Goal: Transaction & Acquisition: Purchase product/service

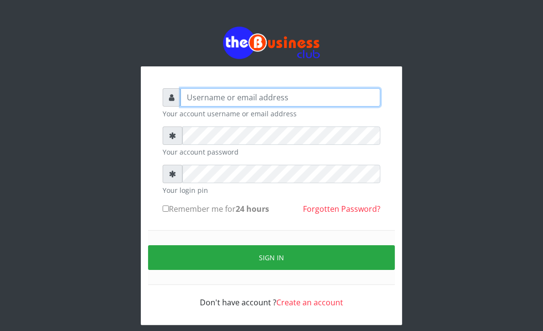
type input "Goody"
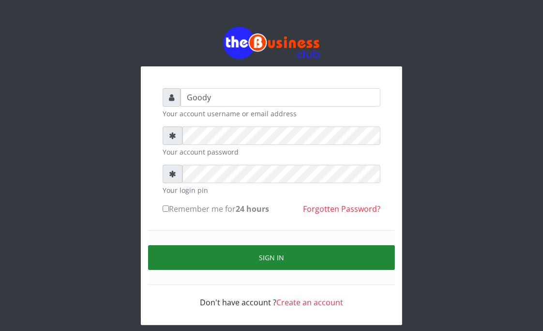
click at [198, 247] on button "Sign in" at bounding box center [271, 257] width 247 height 25
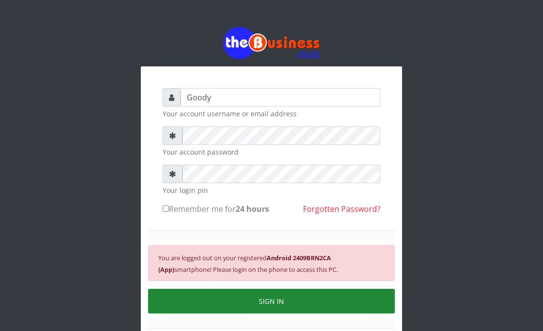
click at [304, 298] on button "SIGN IN" at bounding box center [271, 300] width 247 height 25
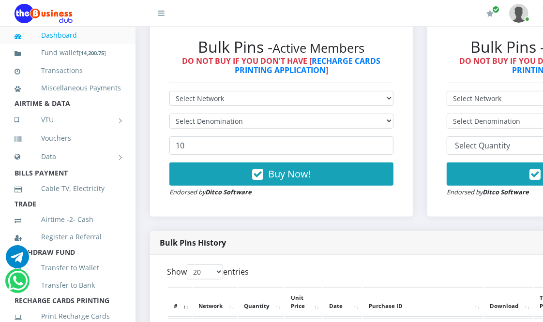
scroll to position [322, 0]
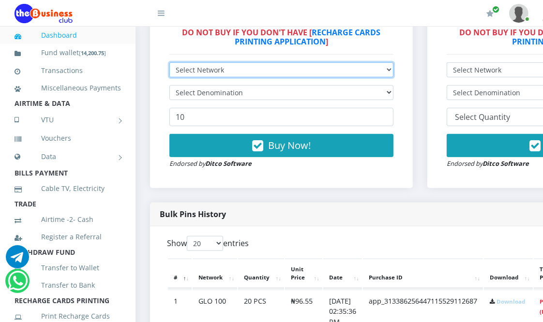
click at [247, 74] on select "Select Network MTN Globacom 9Mobile Airtel" at bounding box center [281, 69] width 224 height 15
select select "MTN"
click at [169, 63] on select "Select Network MTN Globacom 9Mobile Airtel" at bounding box center [281, 69] width 224 height 15
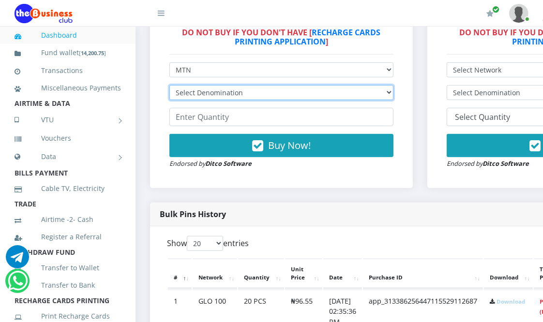
click at [247, 93] on select "Select Denomination MTN NGN100 - ₦96.99 MTN NGN200 - ₦193.98 MTN NGN400 - ₦387.…" at bounding box center [281, 92] width 224 height 15
select select "96.99-100"
click at [169, 86] on select "Select Denomination MTN NGN100 - ₦96.99 MTN NGN200 - ₦193.98 MTN NGN400 - ₦387.…" at bounding box center [281, 92] width 224 height 15
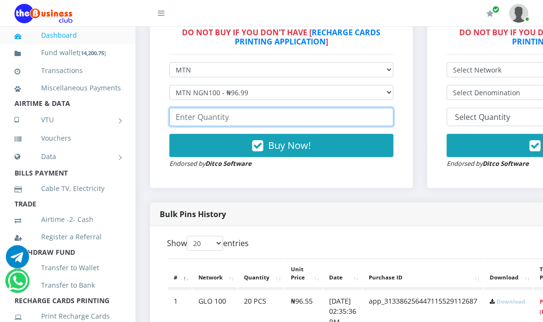
click at [239, 117] on input "number" at bounding box center [281, 117] width 224 height 18
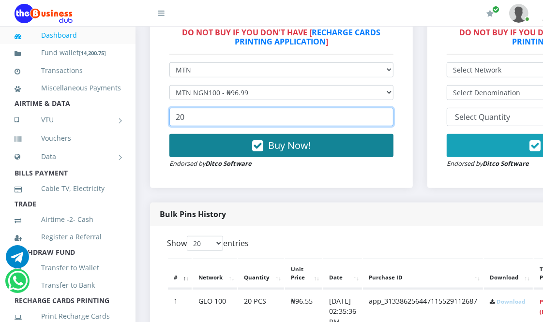
type input "20"
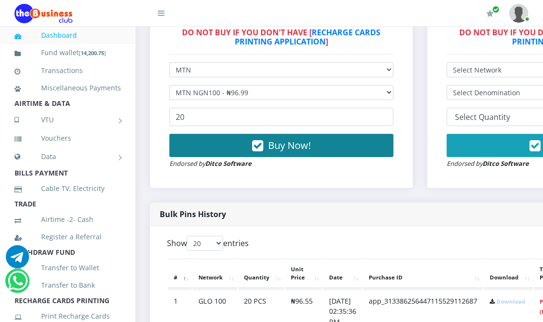
click at [255, 143] on icon "button" at bounding box center [257, 146] width 11 height 10
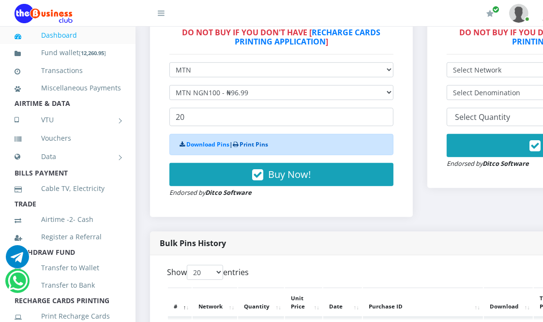
click at [250, 144] on link "Print Pins" at bounding box center [254, 144] width 29 height 8
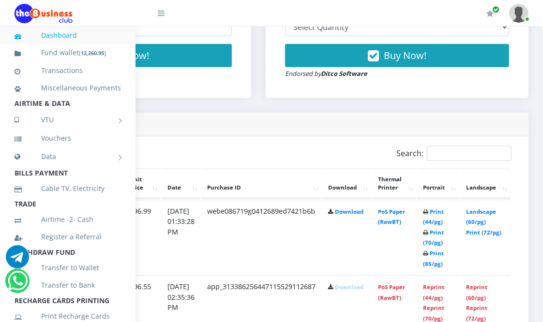
scroll to position [430, 171]
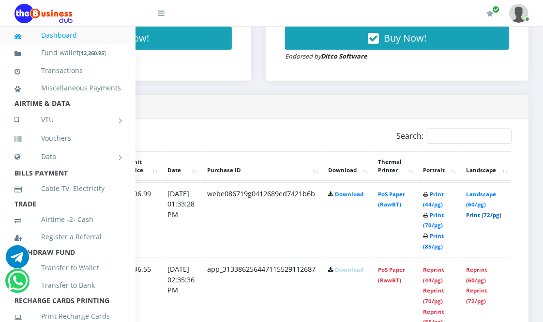
click at [489, 215] on link "Print (72/pg)" at bounding box center [483, 214] width 35 height 7
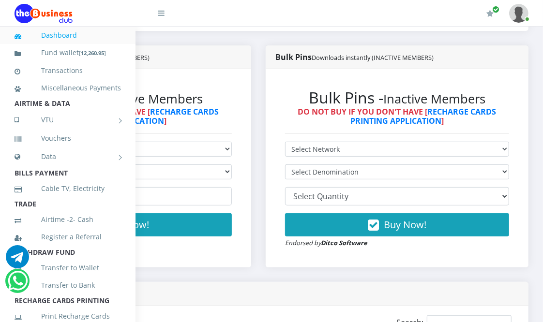
scroll to position [215, 171]
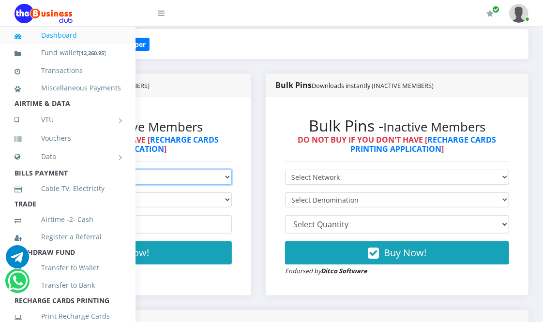
click at [185, 175] on select "Select Network MTN Globacom 9Mobile Airtel" at bounding box center [120, 177] width 224 height 15
click at [8, 171] on select "Select Network MTN Globacom 9Mobile Airtel" at bounding box center [120, 177] width 224 height 15
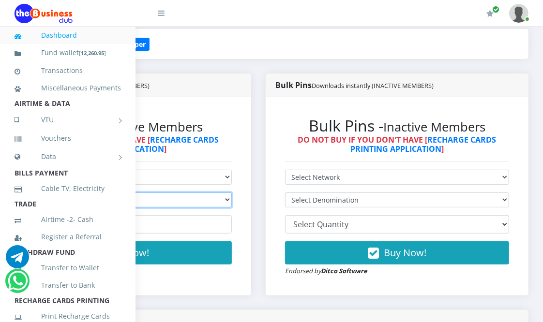
click at [174, 195] on select "Select Denomination" at bounding box center [120, 200] width 224 height 15
drag, startPoint x: 154, startPoint y: 249, endPoint x: 166, endPoint y: 238, distance: 16.8
click at [163, 244] on button "Buy Now!" at bounding box center [120, 252] width 224 height 23
click at [196, 201] on select "Select Denomination" at bounding box center [120, 200] width 224 height 15
select select
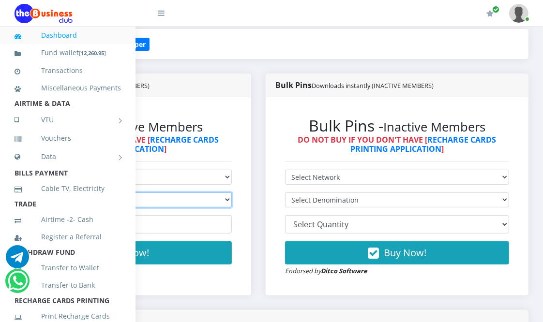
click at [8, 194] on select "Select Denomination" at bounding box center [120, 200] width 224 height 15
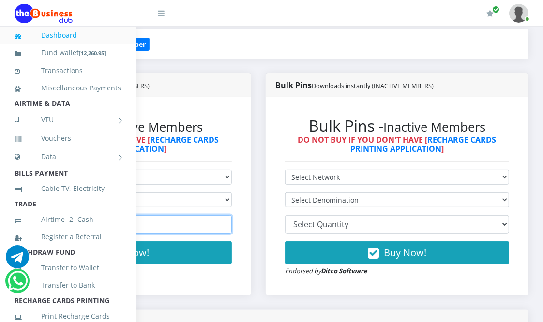
click at [196, 226] on input "10" at bounding box center [120, 224] width 224 height 18
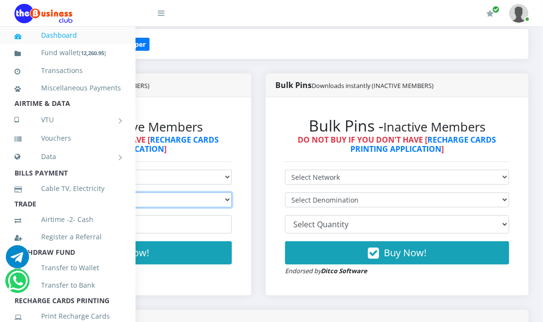
click at [200, 202] on select "Select Denomination" at bounding box center [120, 200] width 224 height 15
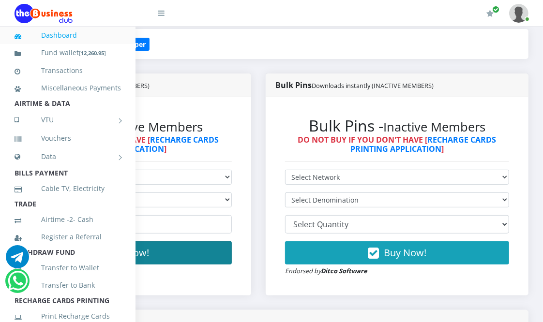
click at [186, 252] on button "Buy Now!" at bounding box center [120, 252] width 224 height 23
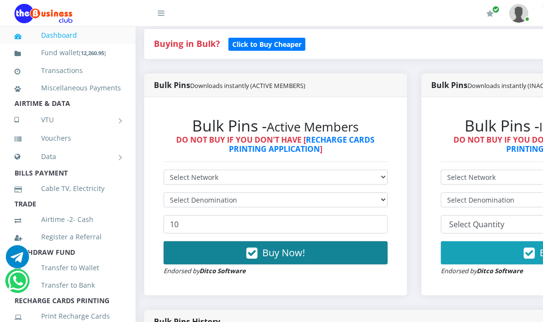
scroll to position [215, 0]
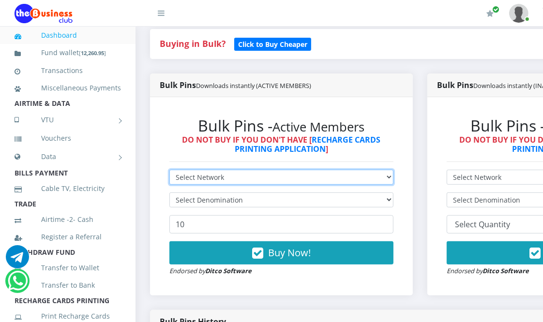
click at [218, 180] on select "Select Network MTN Globacom 9Mobile Airtel" at bounding box center [281, 177] width 224 height 15
select select "Glo"
click at [169, 171] on select "Select Network MTN Globacom 9Mobile Airtel" at bounding box center [281, 177] width 224 height 15
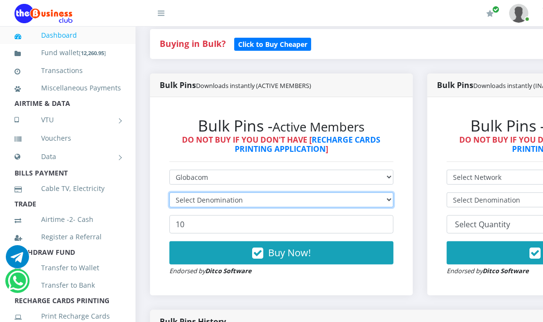
click at [221, 197] on select "Select Denomination" at bounding box center [281, 200] width 224 height 15
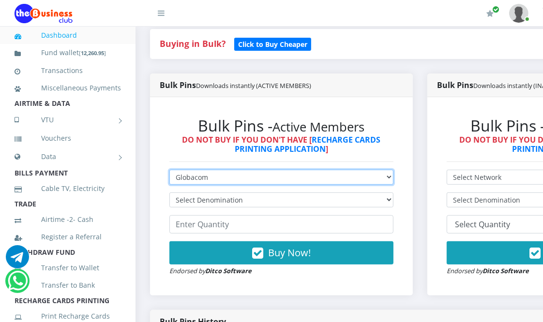
click at [229, 177] on select "Select Network MTN Globacom 9Mobile Airtel" at bounding box center [281, 177] width 224 height 15
select select "MTN"
click at [169, 171] on select "Select Network MTN Globacom 9Mobile Airtel" at bounding box center [281, 177] width 224 height 15
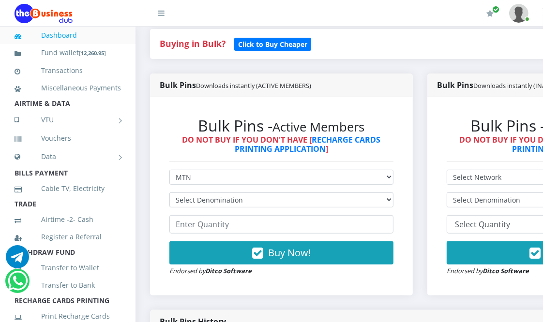
click at [220, 211] on form "Select Network MTN Globacom 9Mobile Airtel Select Denomination Glo NGN100 - ₦96…" at bounding box center [281, 223] width 224 height 106
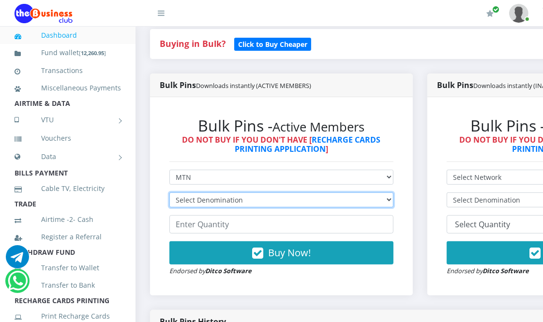
click at [231, 197] on select "Select Denomination" at bounding box center [281, 200] width 224 height 15
select select "193.98-200"
click at [169, 194] on select "Select Denomination MTN NGN100 - ₦96.99 MTN NGN200 - ₦193.98 MTN NGN400 - ₦387.…" at bounding box center [281, 200] width 224 height 15
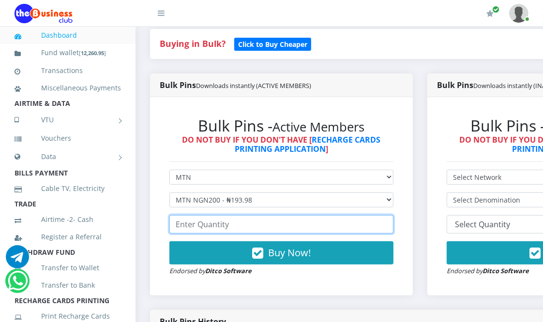
click at [229, 226] on input "number" at bounding box center [281, 224] width 224 height 18
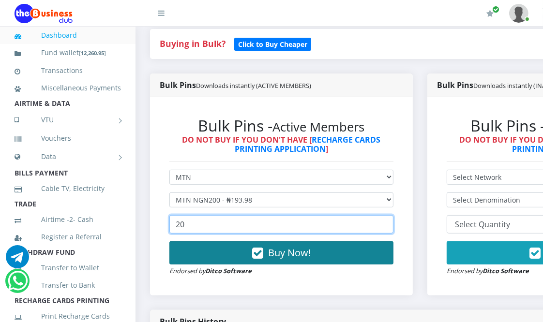
type input "20"
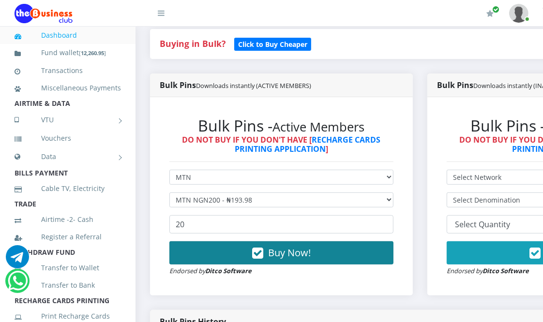
click at [257, 254] on icon "button" at bounding box center [257, 254] width 11 height 10
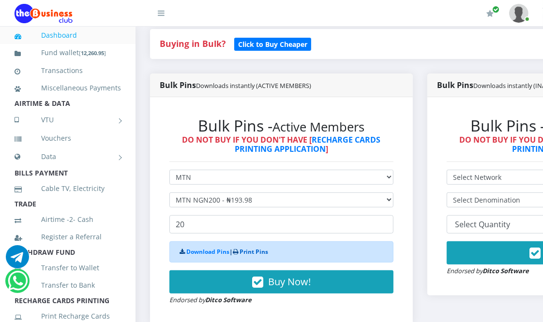
click at [250, 253] on link "Print Pins" at bounding box center [254, 252] width 29 height 8
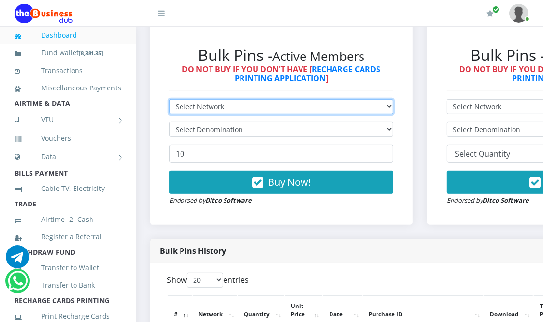
click at [278, 105] on select "Select Network MTN Globacom 9Mobile Airtel" at bounding box center [281, 106] width 224 height 15
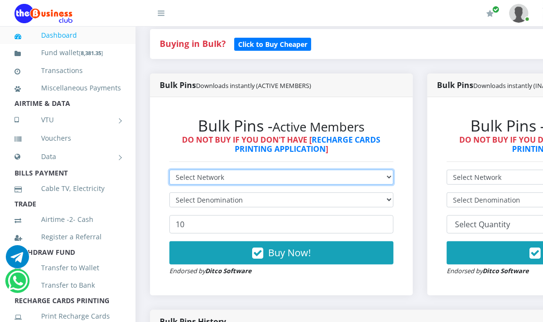
click at [169, 171] on select "Select Network MTN Globacom 9Mobile Airtel" at bounding box center [281, 177] width 224 height 15
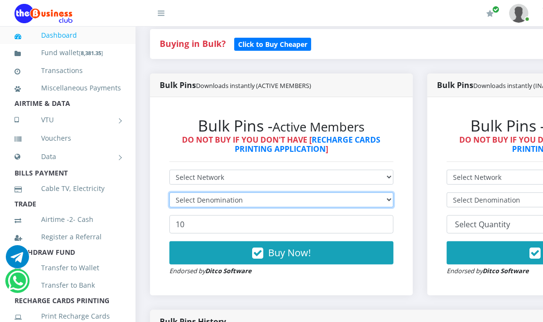
click at [237, 200] on select "Select Denomination" at bounding box center [281, 200] width 224 height 15
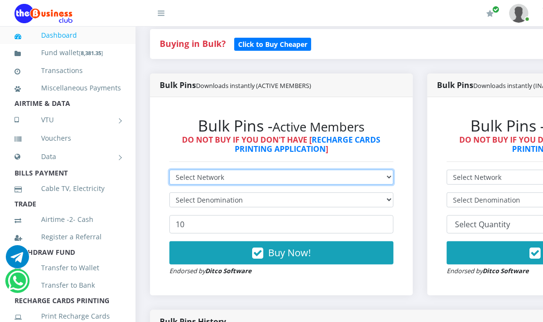
click at [232, 177] on select "Select Network MTN Globacom 9Mobile Airtel" at bounding box center [281, 177] width 224 height 15
select select "Glo"
click at [169, 171] on select "Select Network MTN Globacom 9Mobile Airtel" at bounding box center [281, 177] width 224 height 15
click at [240, 179] on select "Select Network MTN Globacom 9Mobile Airtel" at bounding box center [281, 177] width 224 height 15
click at [169, 171] on select "Select Network MTN Globacom 9Mobile Airtel" at bounding box center [281, 177] width 224 height 15
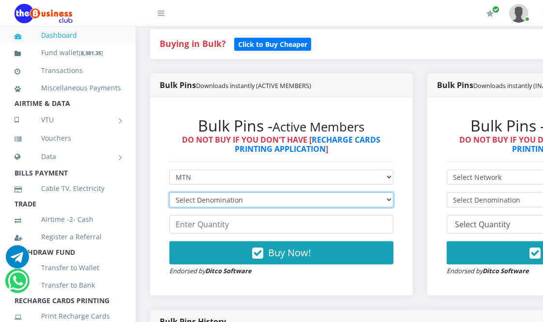
click at [245, 200] on select "Select Denomination" at bounding box center [281, 200] width 224 height 15
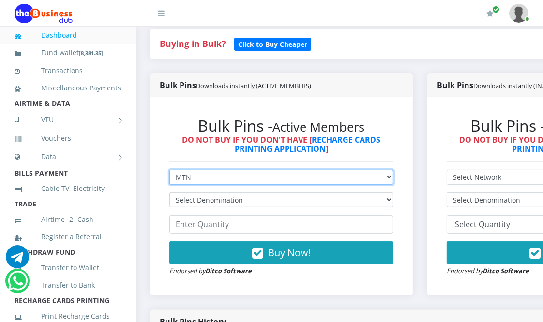
drag, startPoint x: 245, startPoint y: 173, endPoint x: 248, endPoint y: 178, distance: 5.2
click at [245, 173] on select "Select Network MTN Globacom 9Mobile Airtel" at bounding box center [281, 177] width 224 height 15
click at [169, 171] on select "Select Network MTN Globacom 9Mobile Airtel" at bounding box center [281, 177] width 224 height 15
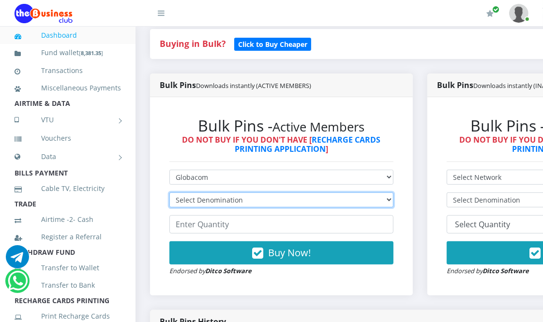
click at [260, 200] on select "Select Denomination" at bounding box center [281, 200] width 224 height 15
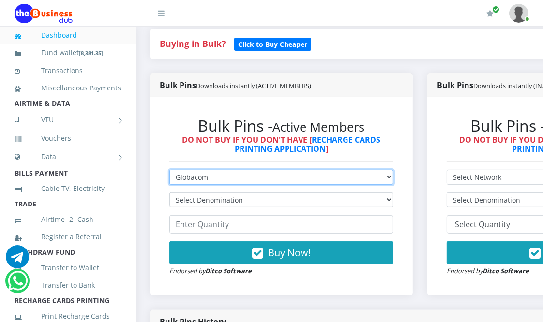
click at [229, 173] on select "Select Network MTN Globacom 9Mobile Airtel" at bounding box center [281, 177] width 224 height 15
click at [169, 171] on select "Select Network MTN Globacom 9Mobile Airtel" at bounding box center [281, 177] width 224 height 15
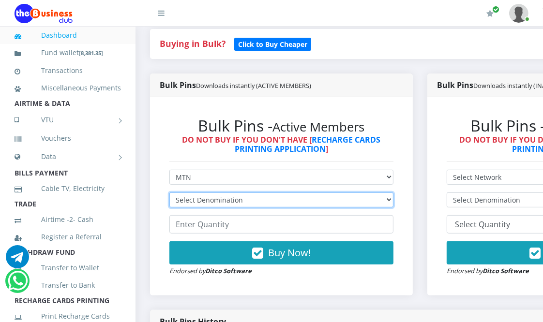
click at [239, 199] on select "Select Denomination" at bounding box center [281, 200] width 224 height 15
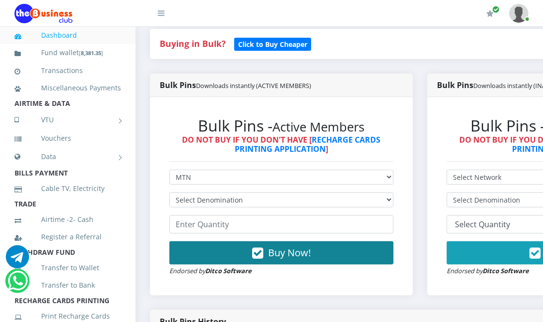
click at [239, 252] on button "Buy Now!" at bounding box center [281, 252] width 224 height 23
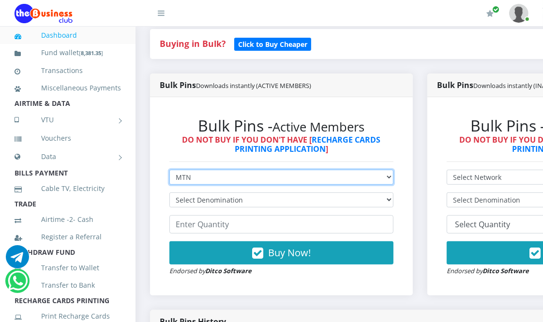
click at [226, 175] on select "Select Network MTN Globacom 9Mobile Airtel" at bounding box center [281, 177] width 224 height 15
select select "Airtel"
click at [169, 171] on select "Select Network MTN Globacom 9Mobile Airtel" at bounding box center [281, 177] width 224 height 15
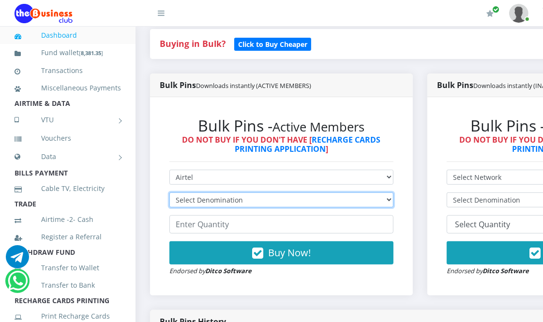
click at [244, 200] on select "Select Denomination Airtel NGN100 - ₦96.38 Airtel NGN200 - ₦192.76 Airtel NGN50…" at bounding box center [281, 200] width 224 height 15
select select "96.38-100"
click at [169, 194] on select "Select Denomination Airtel NGN100 - ₦96.38 Airtel NGN200 - ₦192.76 Airtel NGN50…" at bounding box center [281, 200] width 224 height 15
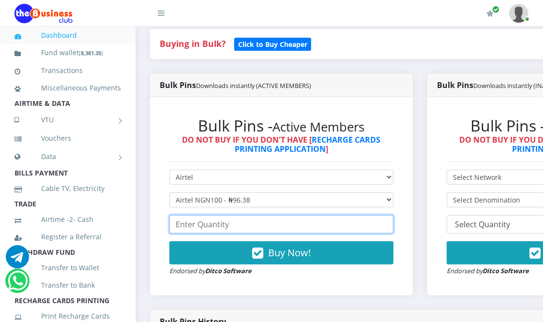
click at [238, 223] on input "number" at bounding box center [281, 224] width 224 height 18
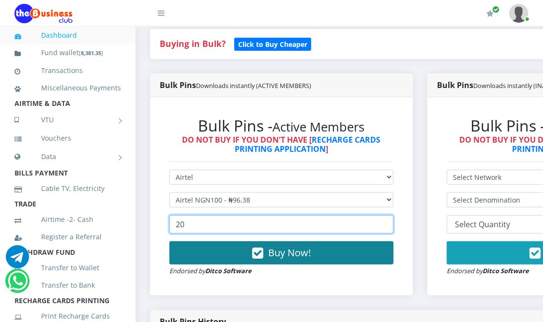
type input "20"
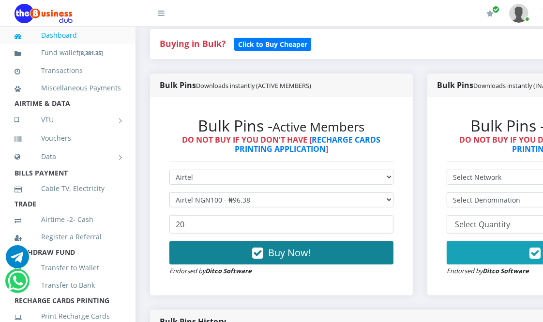
click at [270, 256] on button "Buy Now!" at bounding box center [281, 252] width 224 height 23
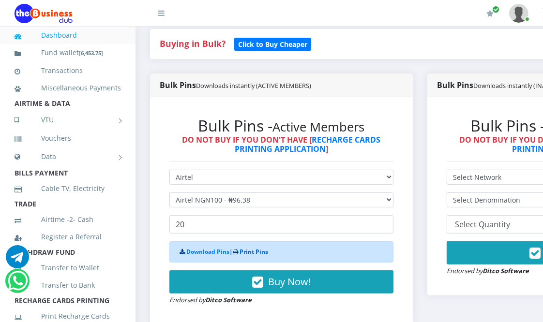
click at [259, 250] on link "Print Pins" at bounding box center [254, 252] width 29 height 8
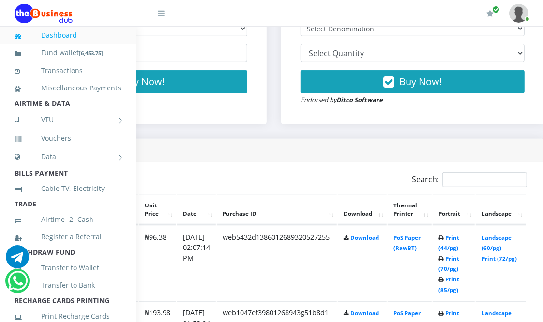
scroll to position [386, 171]
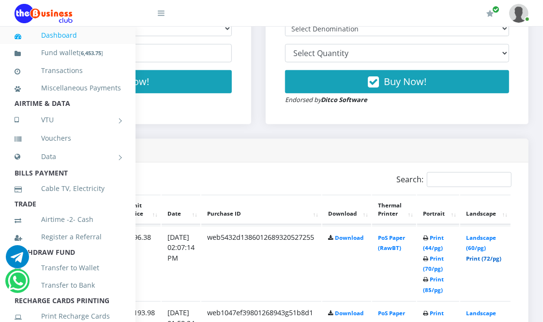
click at [476, 256] on link "Print (72/pg)" at bounding box center [483, 258] width 35 height 7
click at [483, 257] on link "Print (72/pg)" at bounding box center [483, 258] width 35 height 7
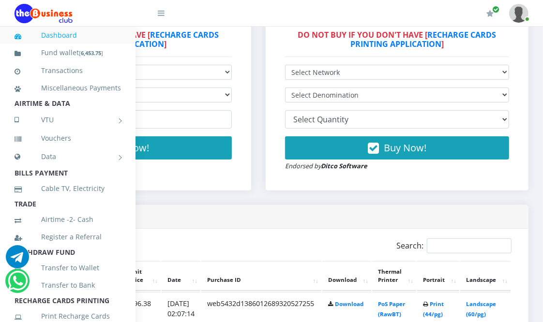
scroll to position [279, 171]
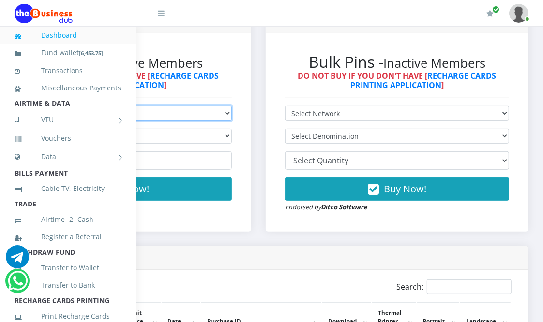
click at [161, 113] on select "Select Network MTN Globacom 9Mobile Airtel" at bounding box center [120, 113] width 224 height 15
click at [8, 107] on select "Select Network MTN Globacom 9Mobile Airtel" at bounding box center [120, 113] width 224 height 15
click at [167, 136] on select "Select Denomination" at bounding box center [120, 136] width 224 height 15
click at [213, 228] on div "Bulk Pins - Active Members DO NOT BUY IF YOU DON'T HAVE [ RECHARGE CARDS PRINTI…" at bounding box center [119, 132] width 263 height 198
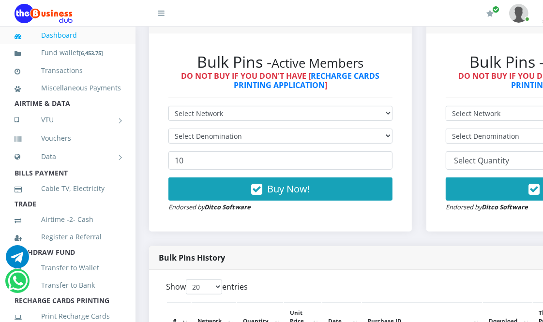
scroll to position [279, 0]
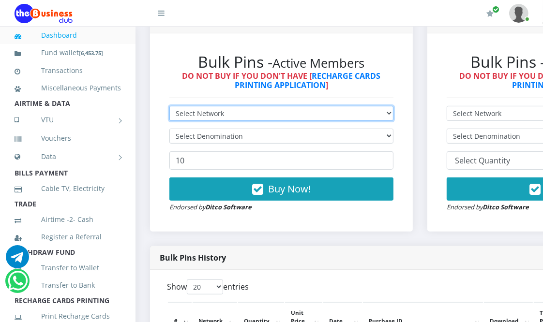
click at [274, 115] on select "Select Network MTN Globacom 9Mobile Airtel" at bounding box center [281, 113] width 224 height 15
select select "MTN"
click at [169, 107] on select "Select Network MTN Globacom 9Mobile Airtel" at bounding box center [281, 113] width 224 height 15
click at [260, 115] on select "Select Network MTN Globacom 9Mobile Airtel" at bounding box center [281, 113] width 224 height 15
select select "Airtel"
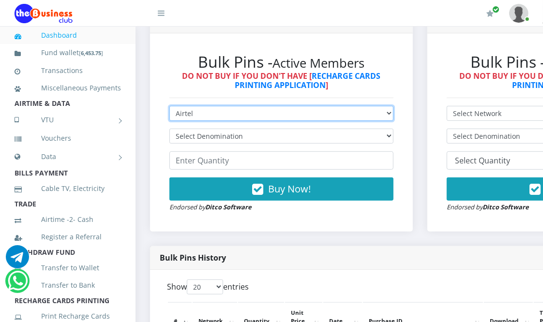
click at [169, 107] on select "Select Network MTN Globacom 9Mobile Airtel" at bounding box center [281, 113] width 224 height 15
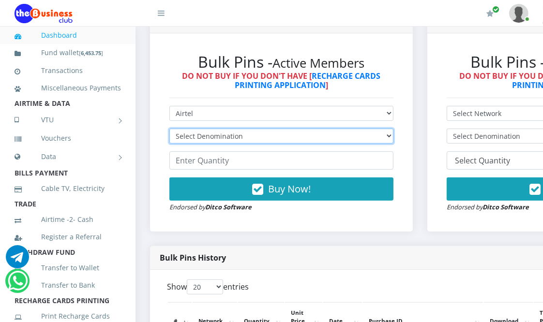
click at [267, 136] on select "Select Denomination Airtel NGN100 - ₦96.38 Airtel NGN200 - ₦192.76 Airtel NGN50…" at bounding box center [281, 136] width 224 height 15
select select "192.76-200"
click at [169, 130] on select "Select Denomination Airtel NGN100 - ₦96.38 Airtel NGN200 - ₦192.76 Airtel NGN50…" at bounding box center [281, 136] width 224 height 15
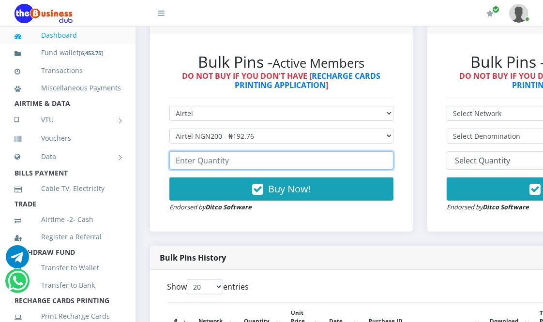
click at [270, 161] on input "number" at bounding box center [281, 160] width 224 height 18
click at [243, 164] on input "number" at bounding box center [281, 160] width 224 height 18
drag, startPoint x: 243, startPoint y: 164, endPoint x: 204, endPoint y: 160, distance: 38.9
click at [204, 160] on input "number" at bounding box center [281, 160] width 224 height 18
click at [233, 160] on input "number" at bounding box center [281, 160] width 224 height 18
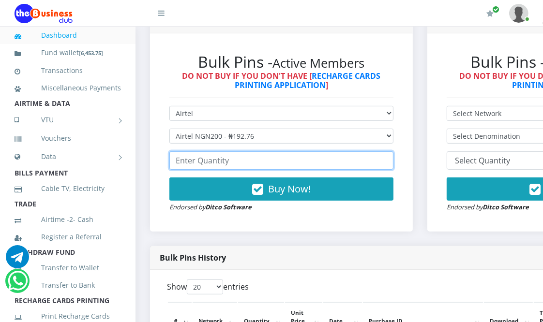
click at [244, 164] on input "number" at bounding box center [281, 160] width 224 height 18
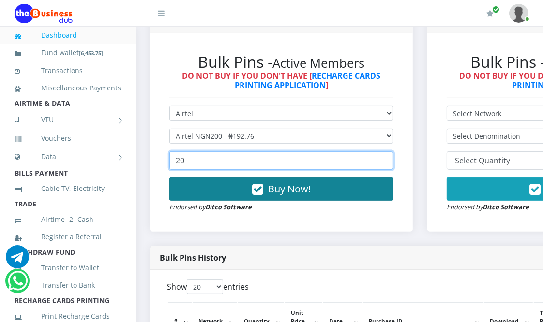
type input "20"
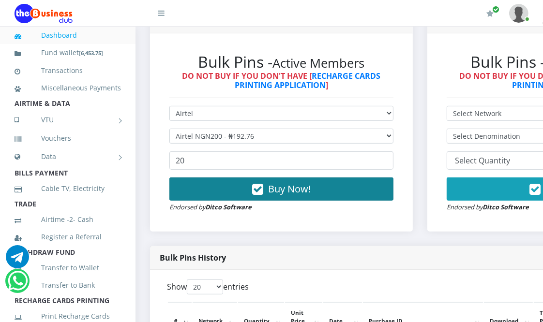
click at [277, 187] on span "Buy Now!" at bounding box center [289, 188] width 43 height 13
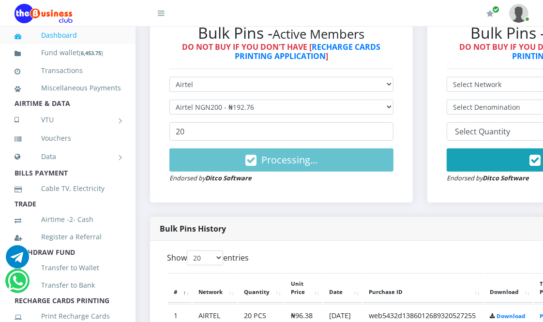
scroll to position [332, 0]
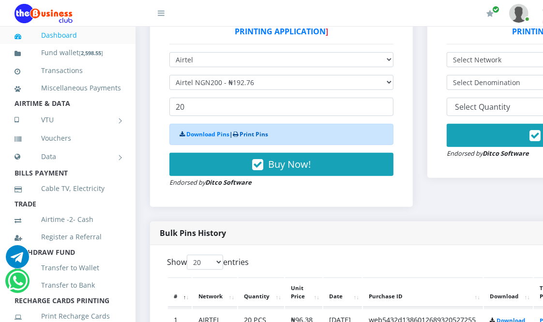
click at [255, 134] on link "Print Pins" at bounding box center [254, 134] width 29 height 8
